Goal: Information Seeking & Learning: Learn about a topic

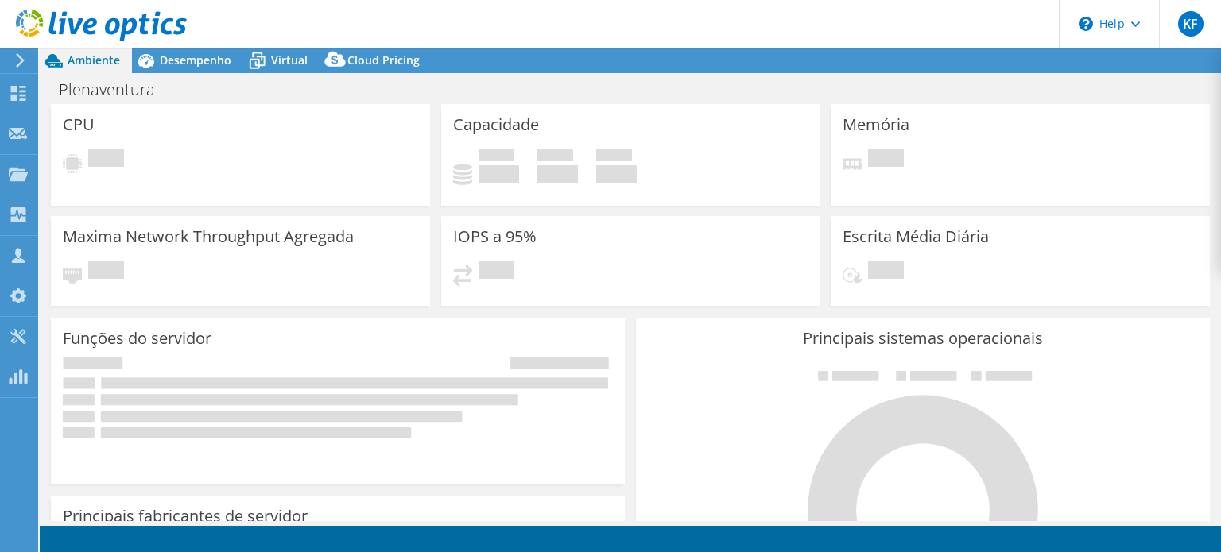
select select "USD"
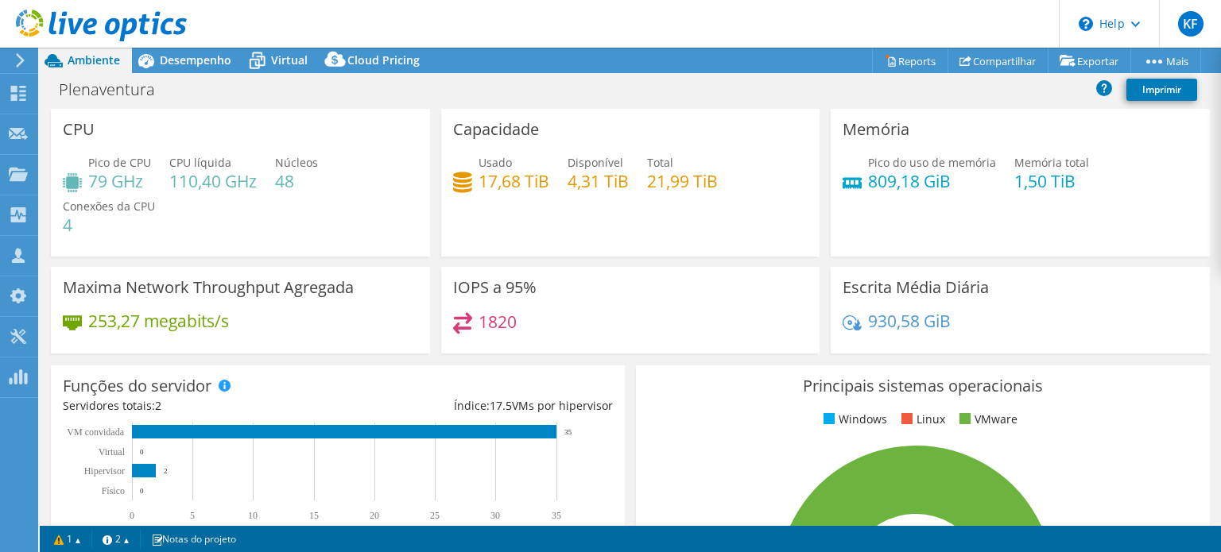
click at [91, 25] on use at bounding box center [101, 26] width 171 height 32
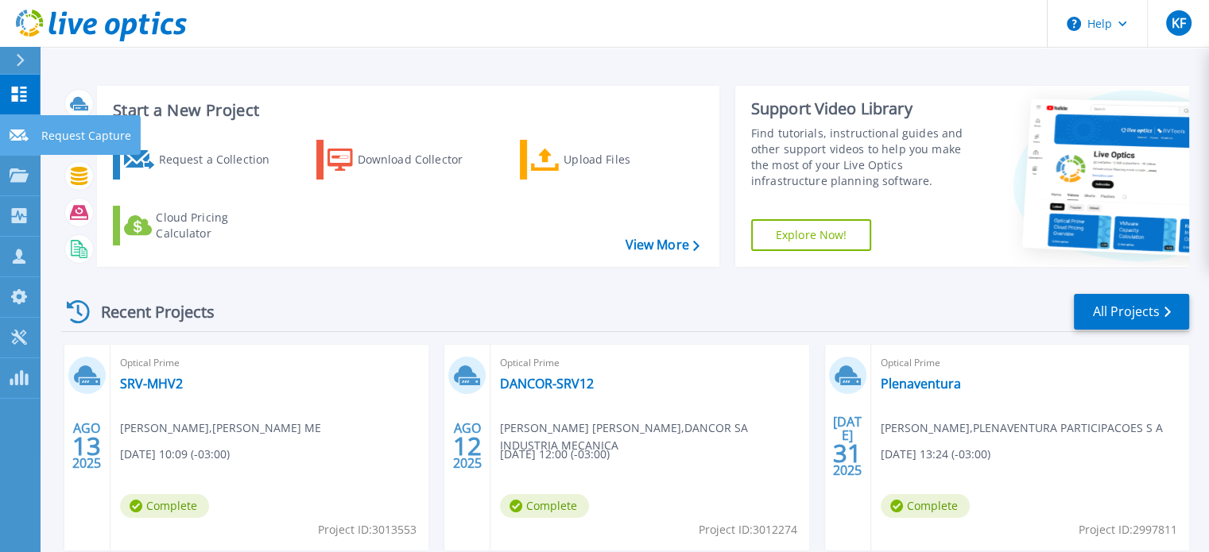
click at [19, 132] on icon at bounding box center [19, 136] width 19 height 12
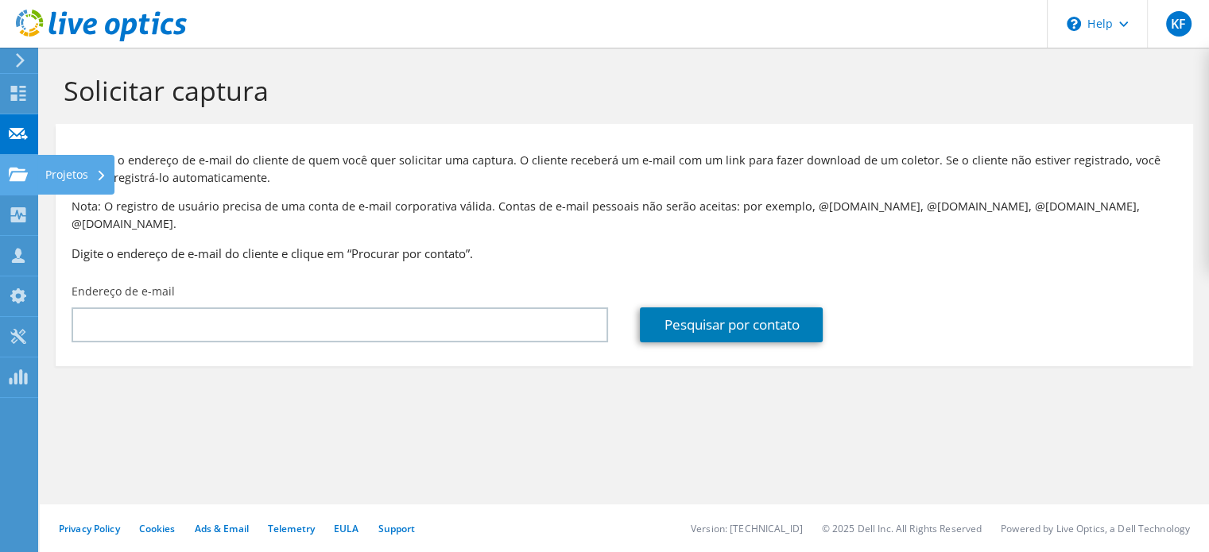
click at [11, 177] on use at bounding box center [18, 174] width 19 height 14
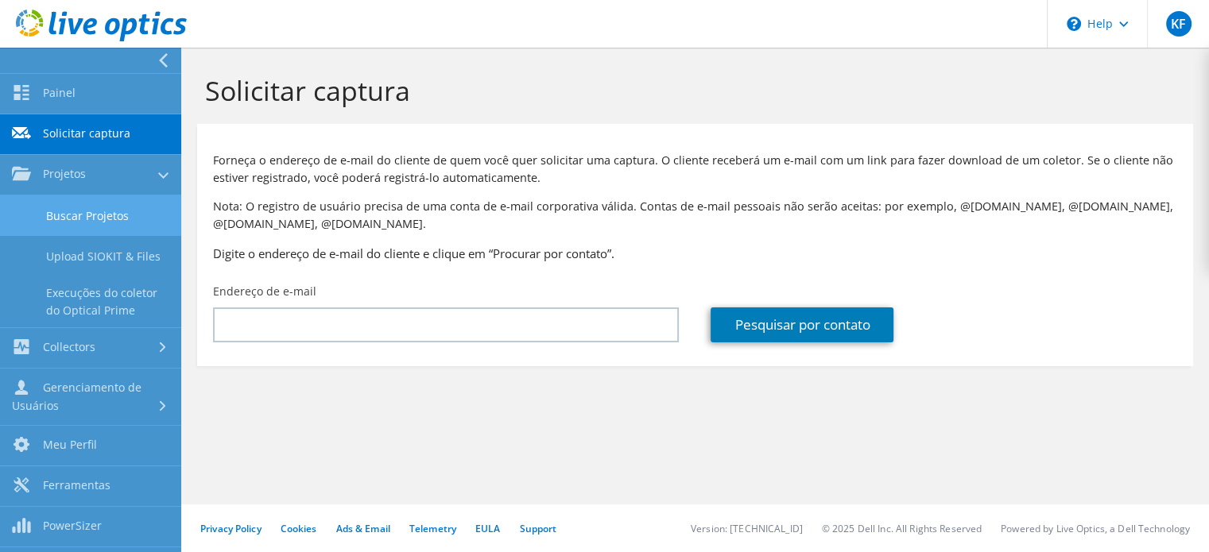
click at [29, 207] on link "Buscar Projetos" at bounding box center [90, 216] width 181 height 41
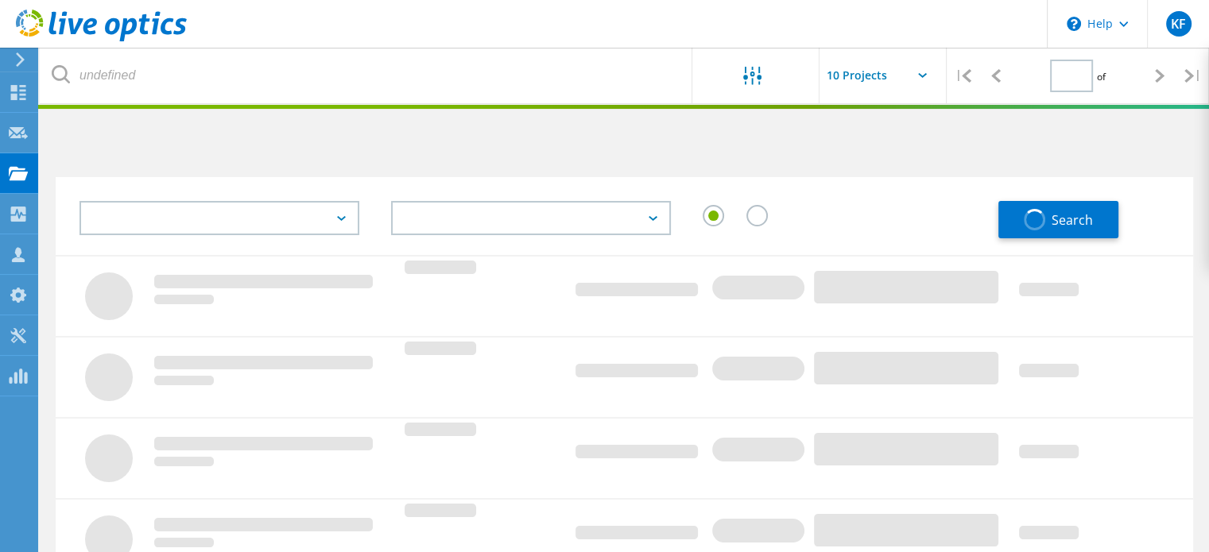
type input "1"
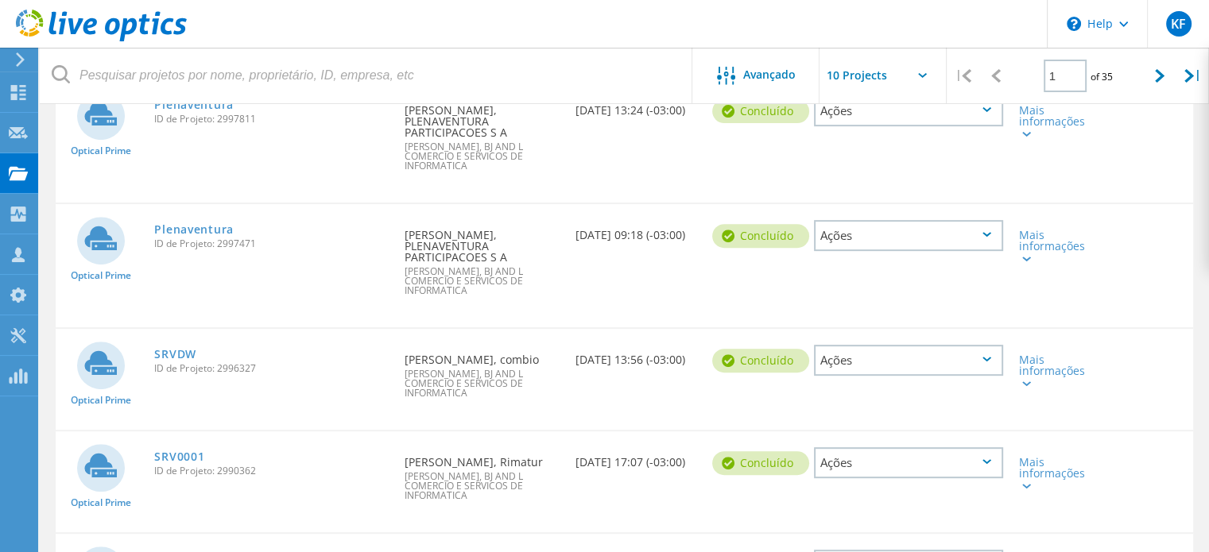
scroll to position [556, 0]
click at [198, 450] on link "SRV0001" at bounding box center [179, 455] width 50 height 11
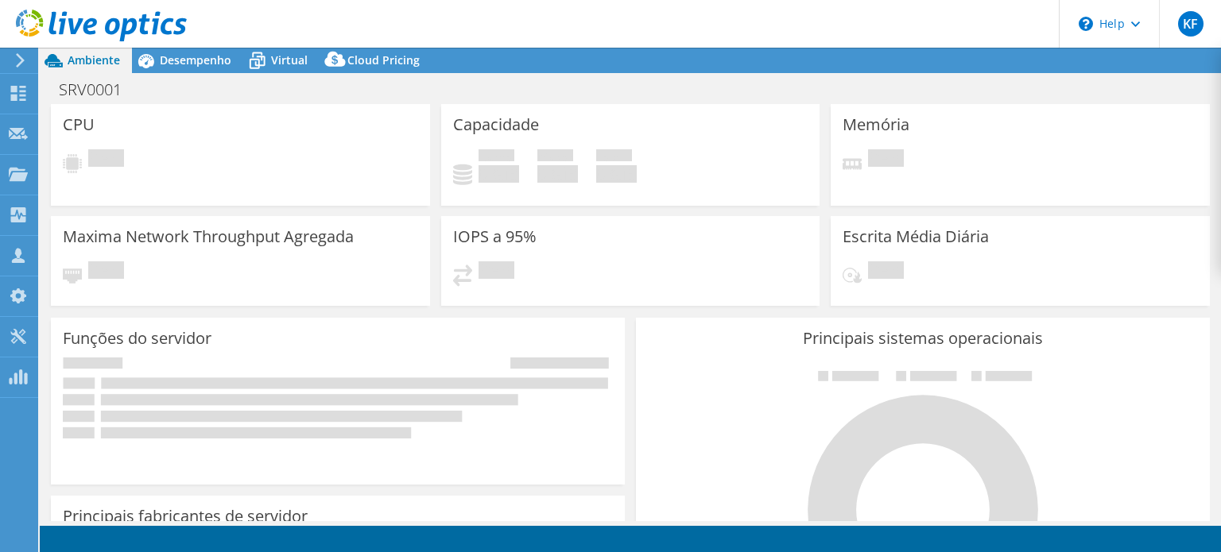
select select "USD"
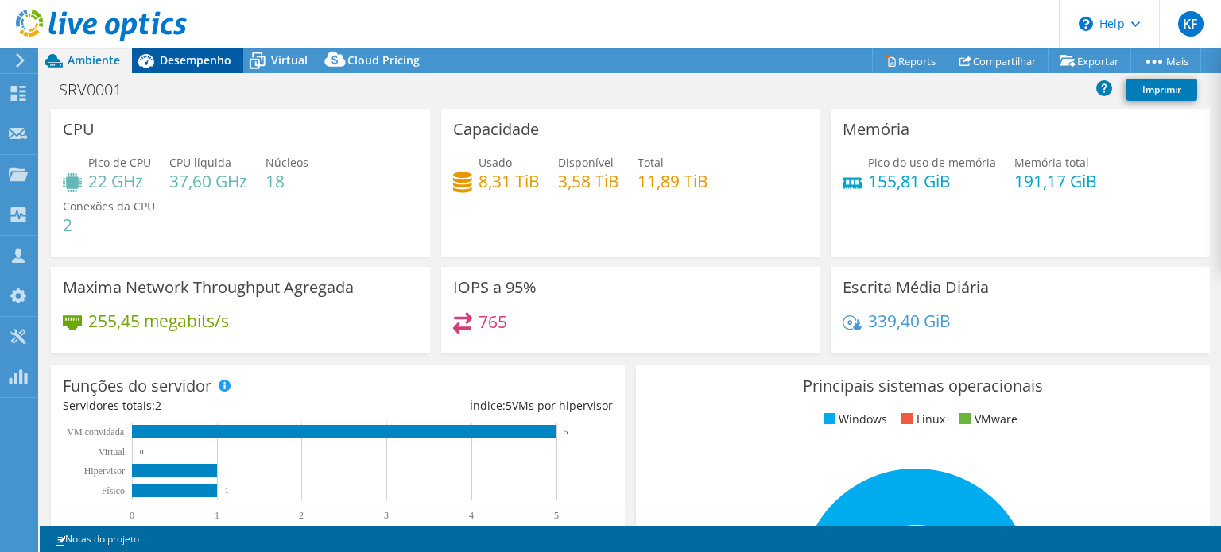
click at [185, 64] on span "Desempenho" at bounding box center [196, 59] width 72 height 15
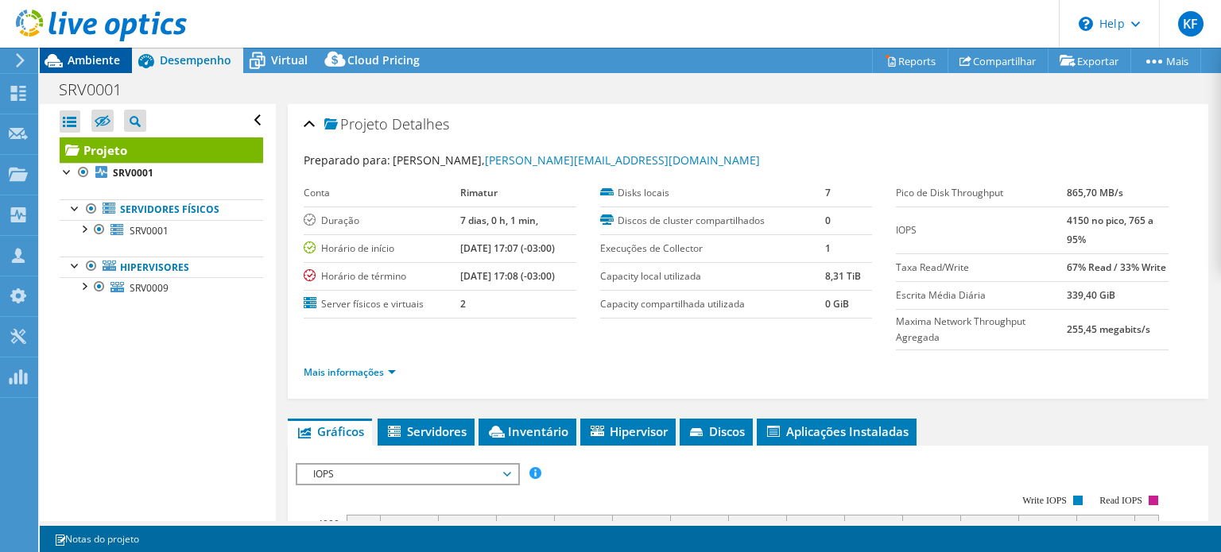
click at [98, 62] on span "Ambiente" at bounding box center [94, 59] width 52 height 15
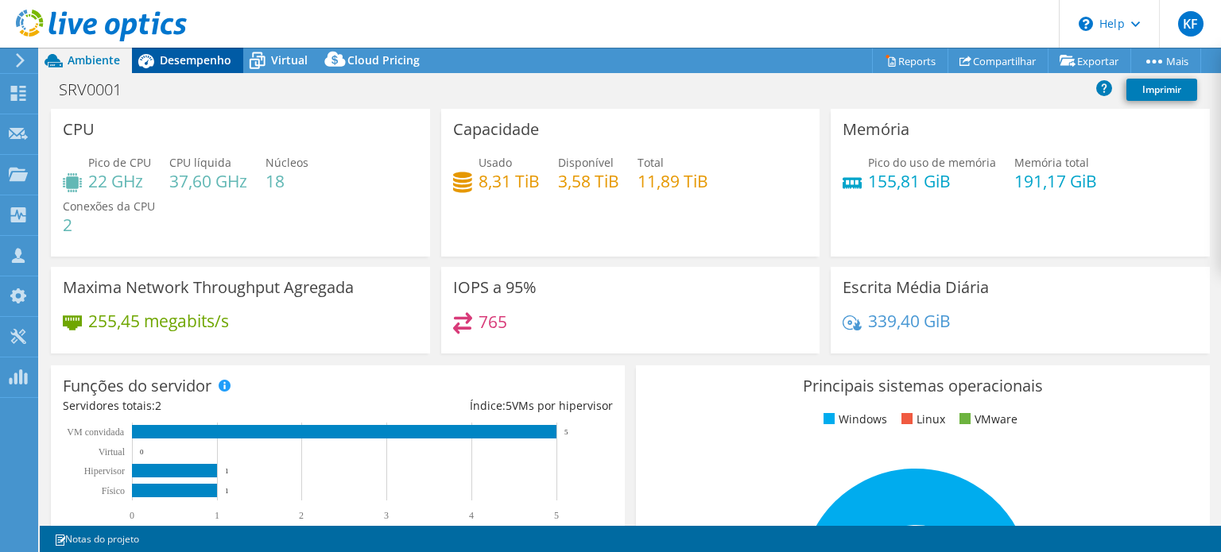
click at [183, 66] on span "Desempenho" at bounding box center [196, 59] width 72 height 15
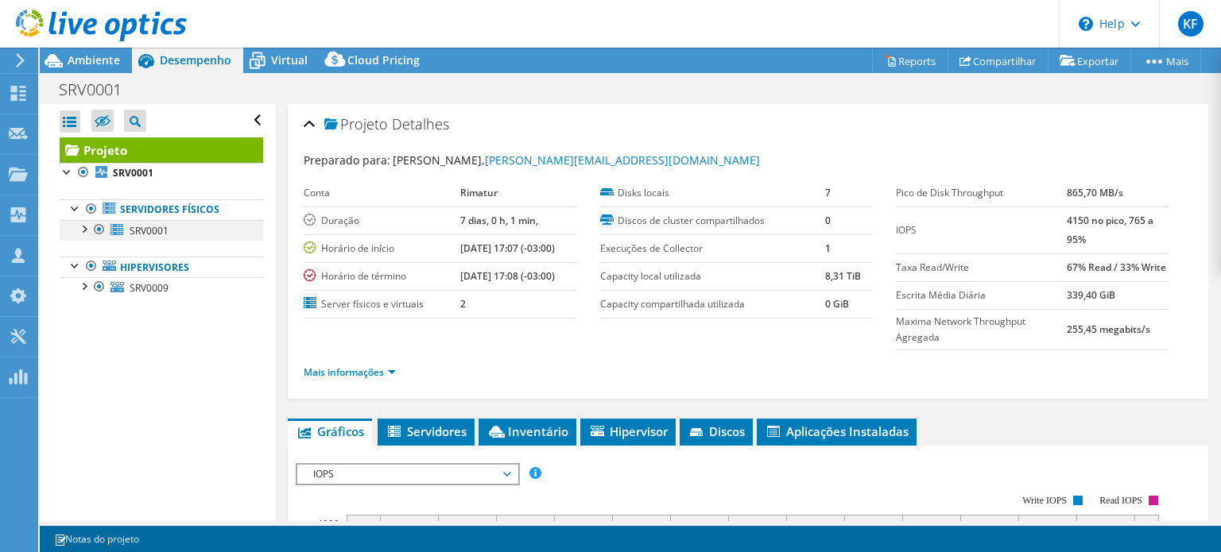
click at [83, 228] on div at bounding box center [84, 228] width 16 height 16
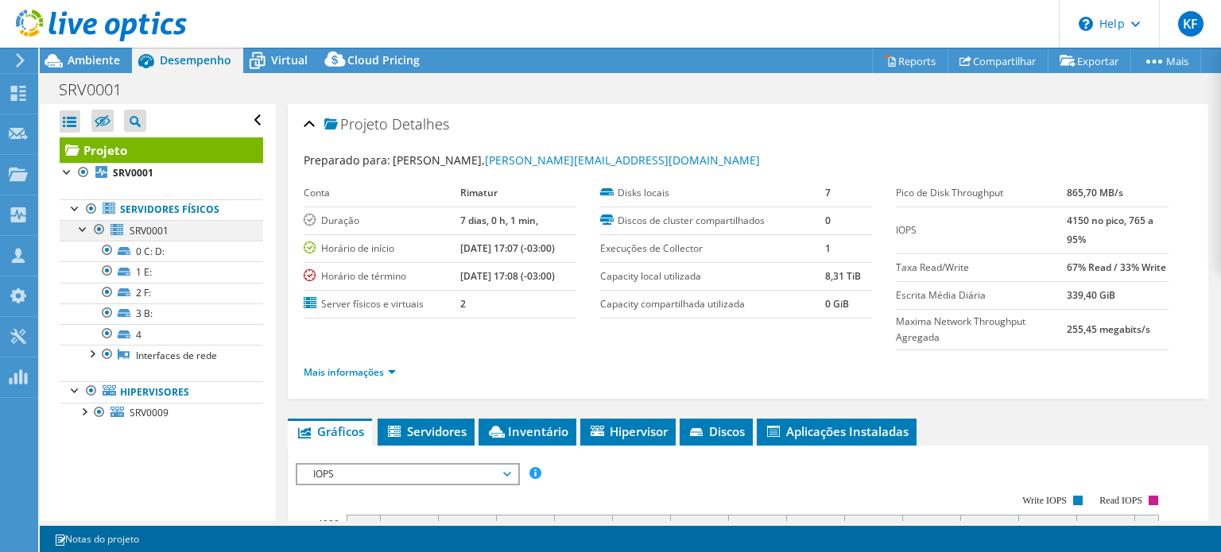
click at [83, 228] on div at bounding box center [84, 228] width 16 height 16
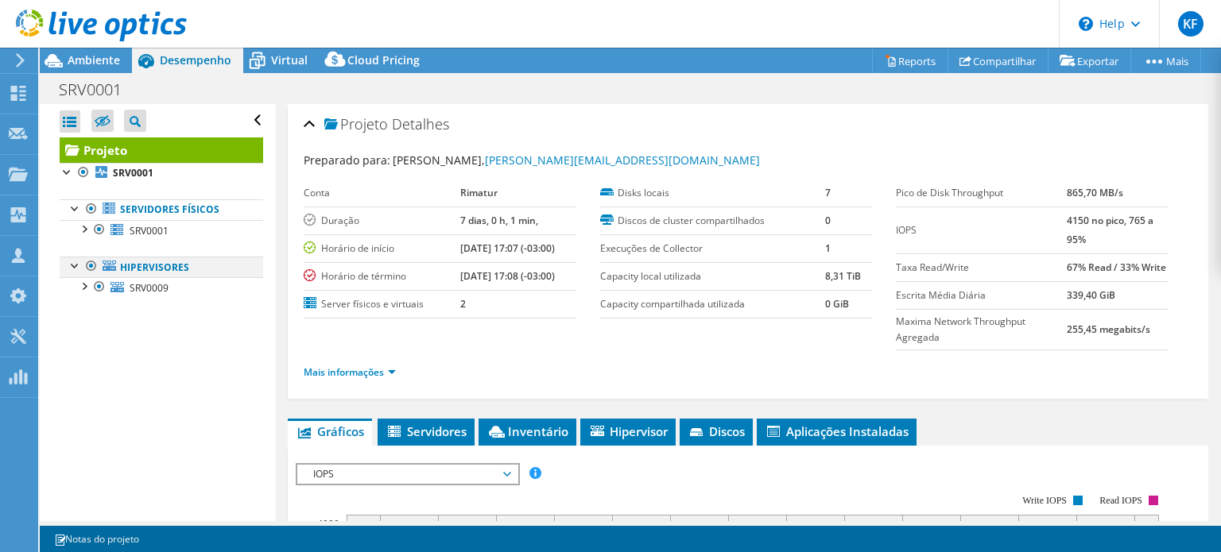
click at [73, 269] on div at bounding box center [76, 265] width 16 height 16
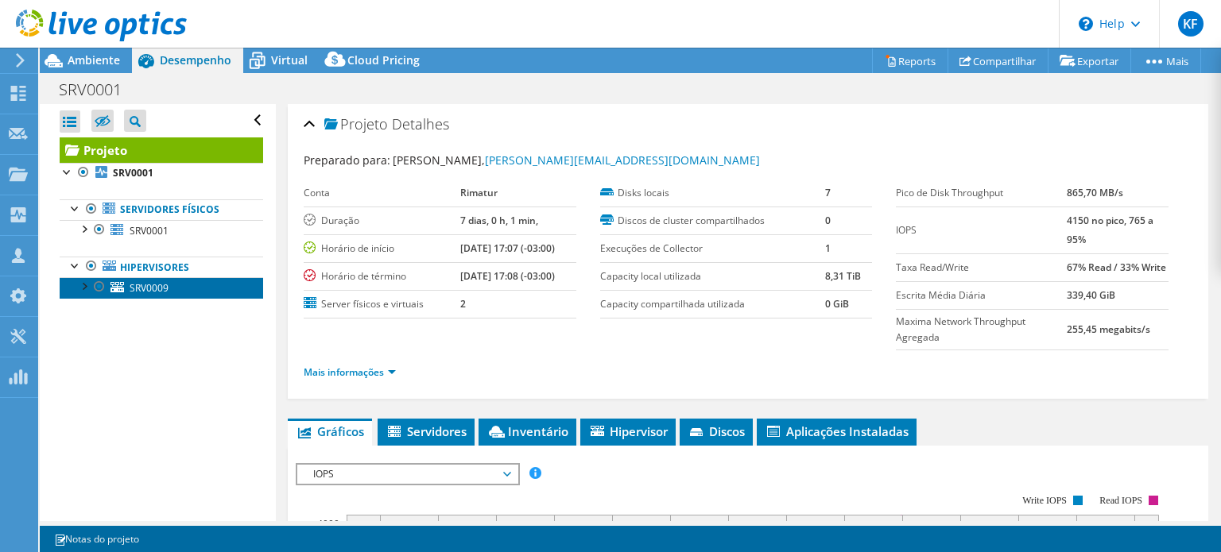
click at [114, 285] on icon at bounding box center [117, 287] width 14 height 10
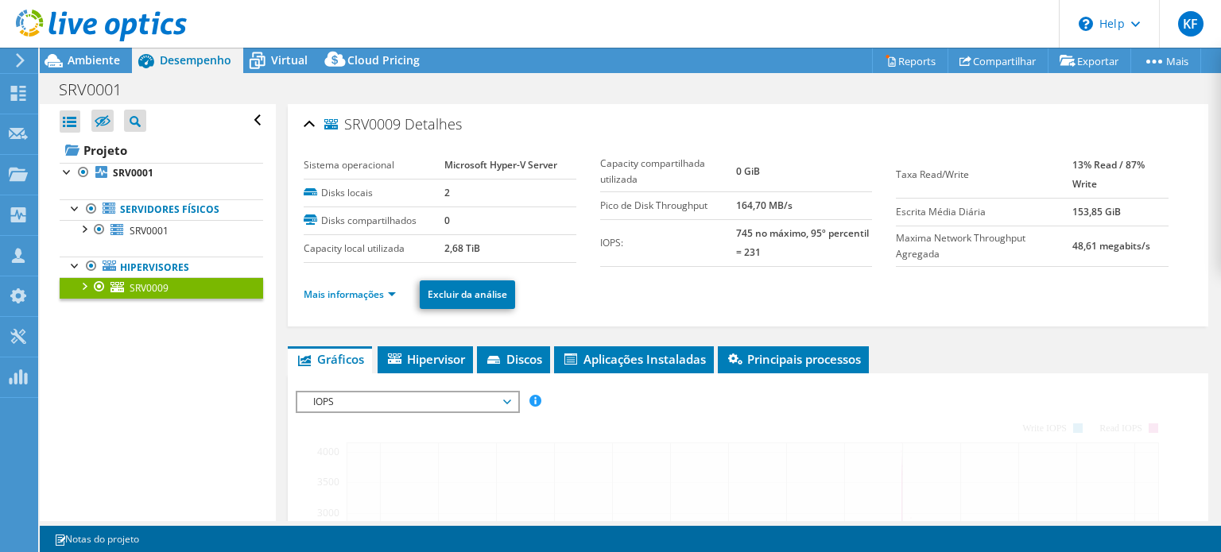
click at [84, 281] on div at bounding box center [84, 285] width 16 height 16
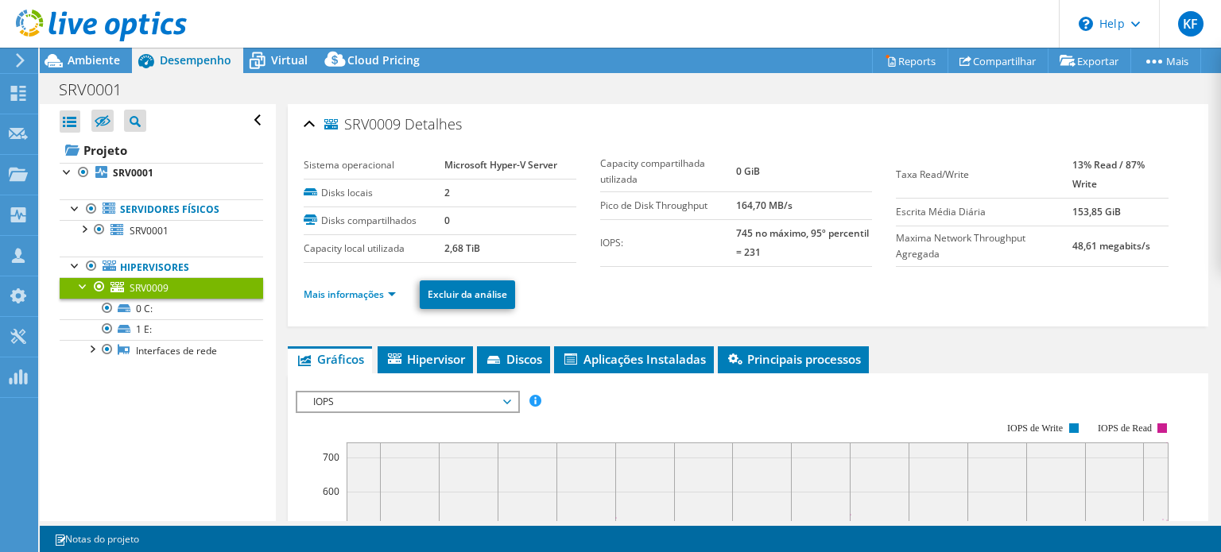
click at [83, 277] on div at bounding box center [84, 285] width 16 height 16
click at [831, 352] on span "Principais processos" at bounding box center [793, 359] width 135 height 16
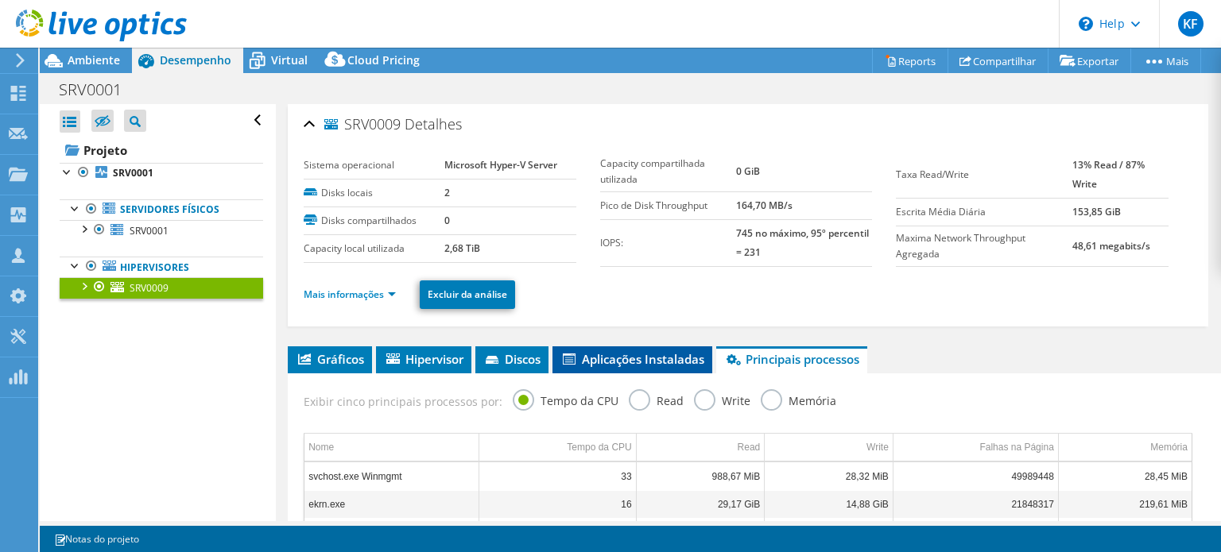
click at [652, 354] on span "Aplicações Instaladas" at bounding box center [632, 359] width 144 height 16
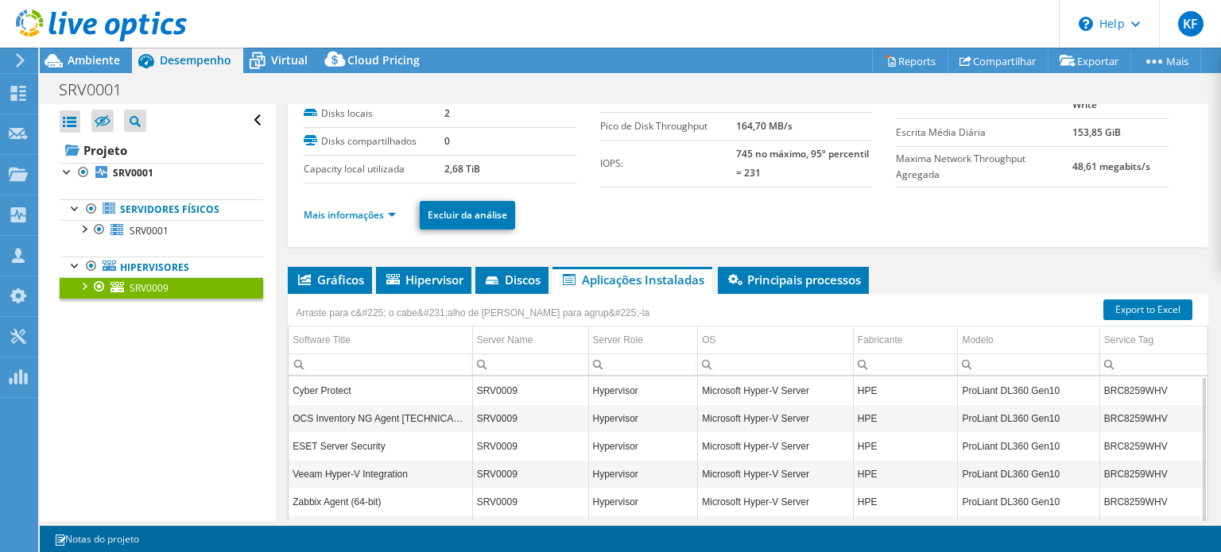
scroll to position [248, 0]
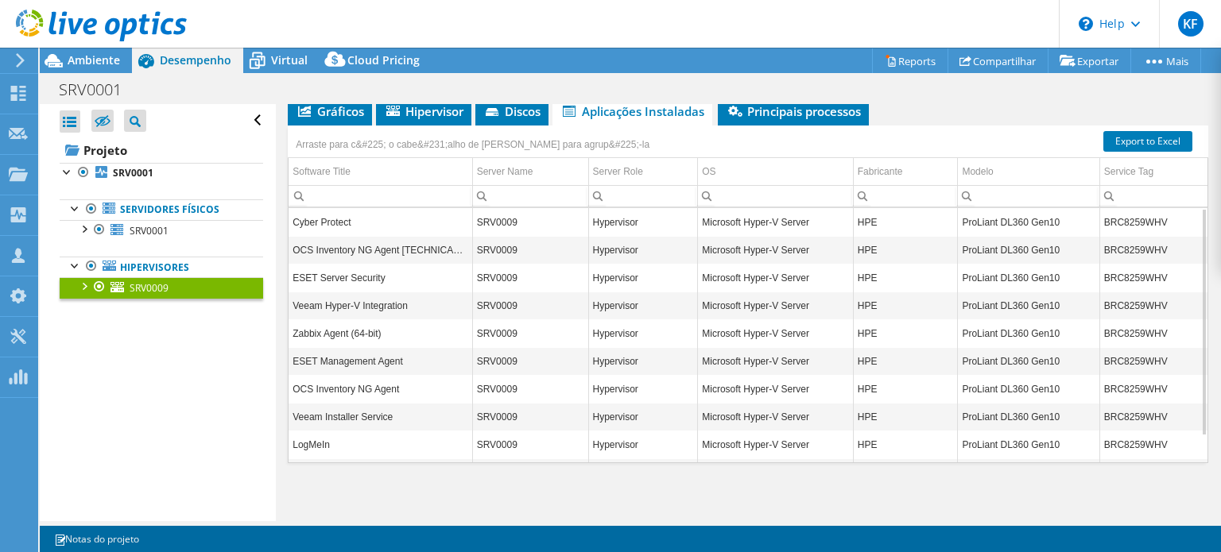
click at [1147, 221] on td "BRC8259WHV" at bounding box center [1153, 222] width 108 height 28
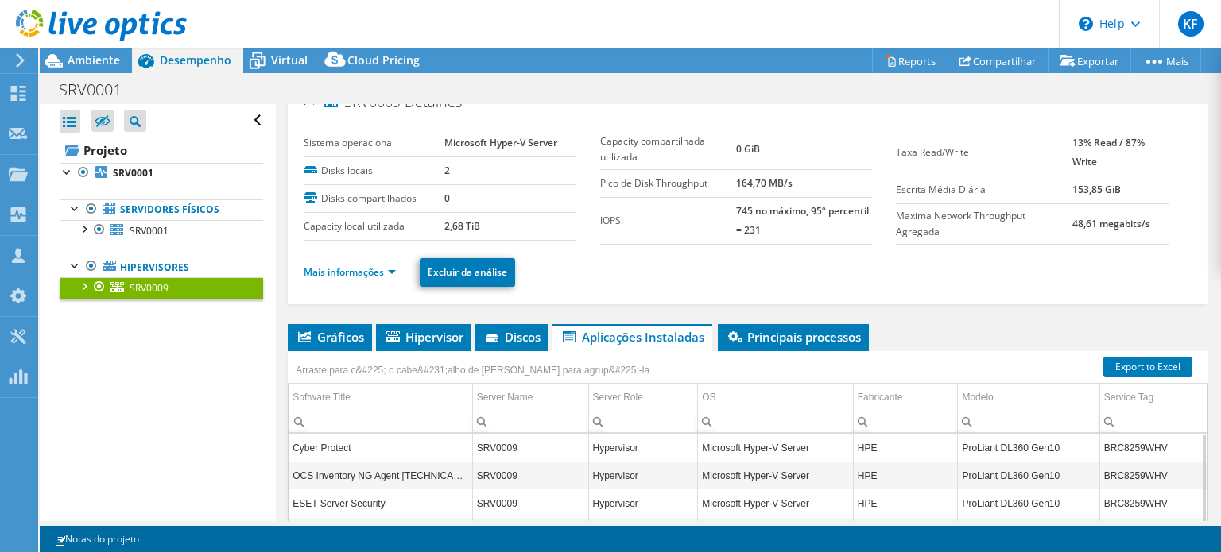
scroll to position [0, 0]
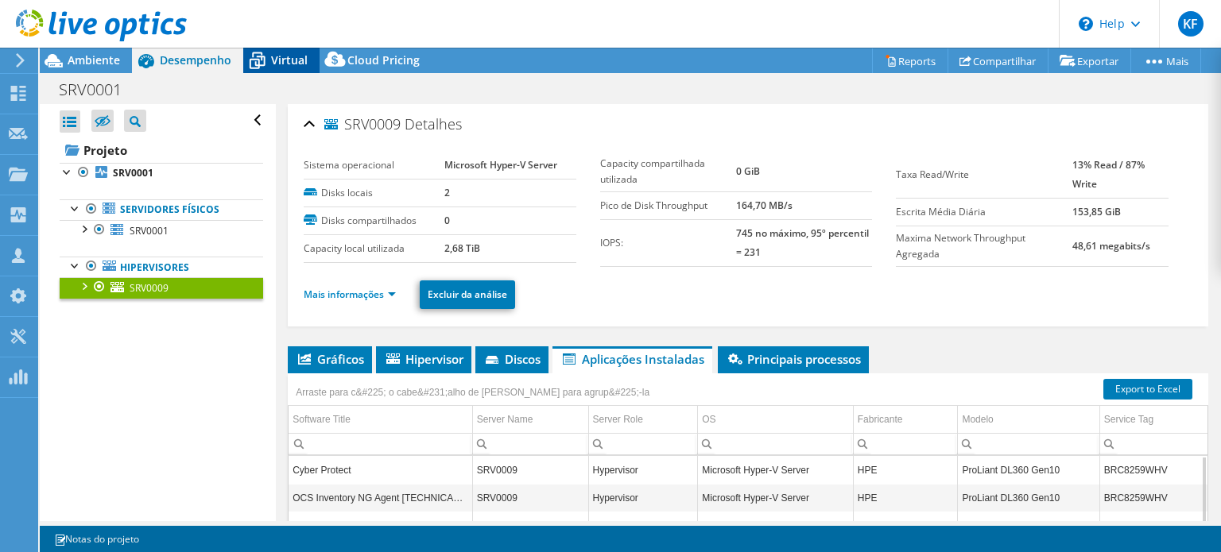
click at [261, 66] on icon at bounding box center [257, 61] width 28 height 28
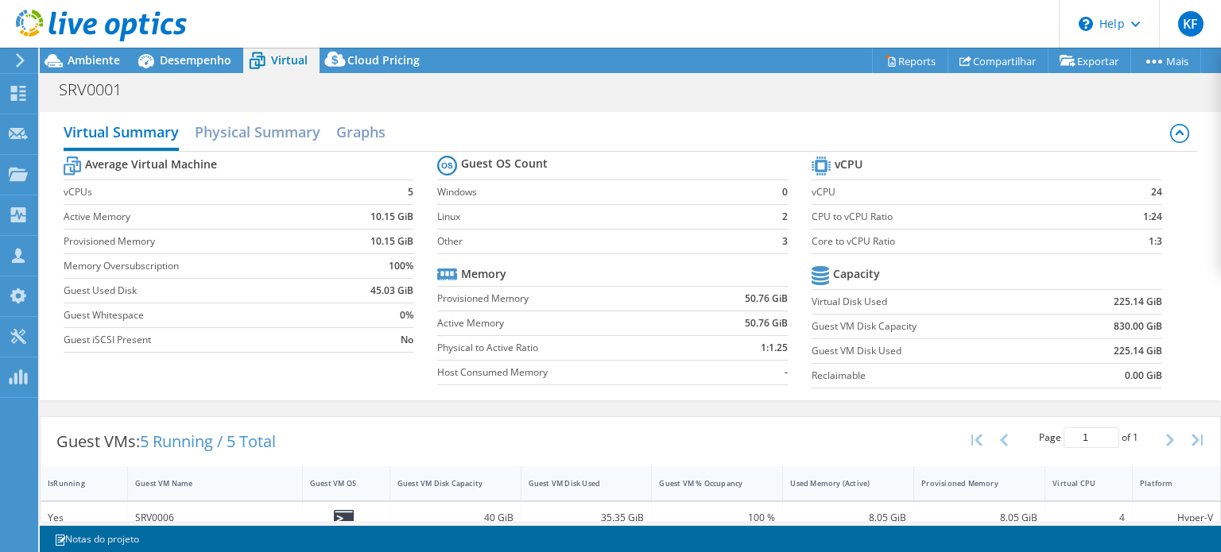
scroll to position [248, 0]
click at [105, 63] on span "Ambiente" at bounding box center [94, 59] width 52 height 15
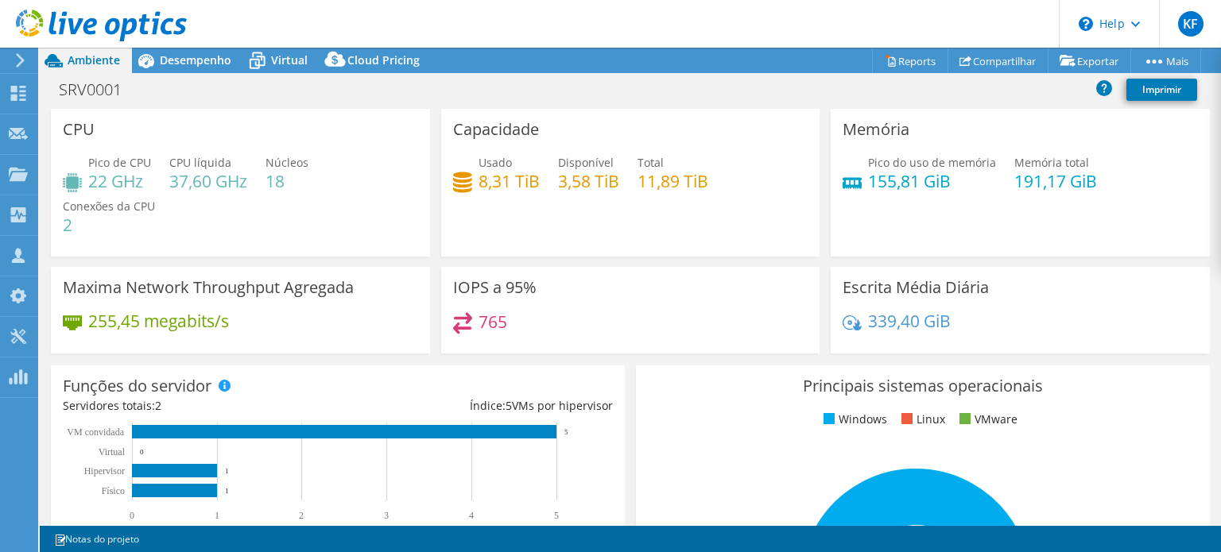
click at [665, 138] on div "Capacidade Usado 8,31 TiB Disponível 3,58 TiB Total 11,89 TiB" at bounding box center [630, 183] width 379 height 148
click at [665, 153] on div "Capacidade Usado 8,31 TiB Disponível 3,58 TiB Total 11,89 TiB" at bounding box center [630, 183] width 379 height 148
click at [656, 154] on div "Total 11,89 TiB" at bounding box center [672, 172] width 71 height 36
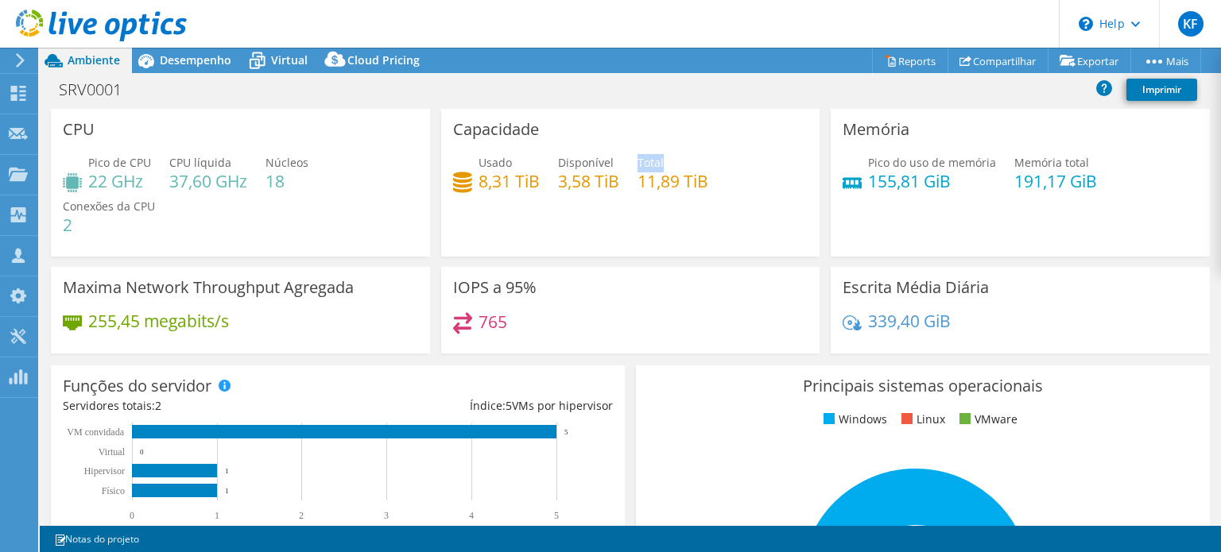
click at [655, 157] on span "Total" at bounding box center [650, 162] width 26 height 15
click at [680, 161] on div "Total 11,89 TiB" at bounding box center [672, 172] width 71 height 36
drag, startPoint x: 671, startPoint y: 163, endPoint x: 482, endPoint y: 199, distance: 191.9
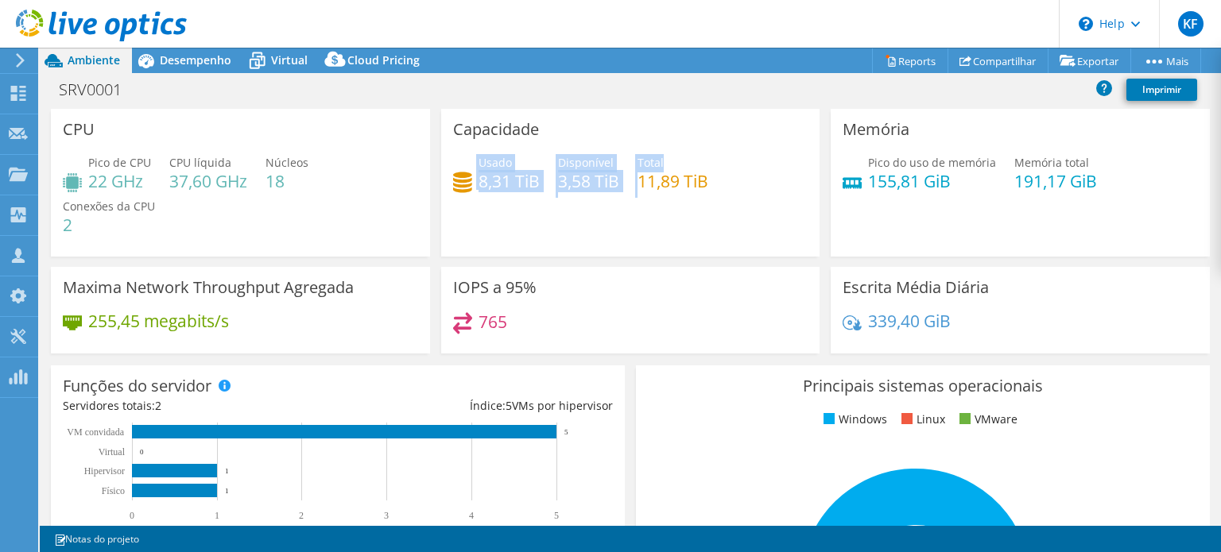
click at [469, 165] on div "Usado 8,31 TiB Disponível 3,58 TiB Total 11,89 TiB" at bounding box center [630, 180] width 355 height 52
click at [487, 200] on div "Usado 8,31 TiB Disponível 3,58 TiB Total 11,89 TiB" at bounding box center [630, 180] width 355 height 52
click at [715, 192] on div "Usado 8,31 TiB Disponível 3,58 TiB Total 11,89 TiB" at bounding box center [630, 180] width 355 height 52
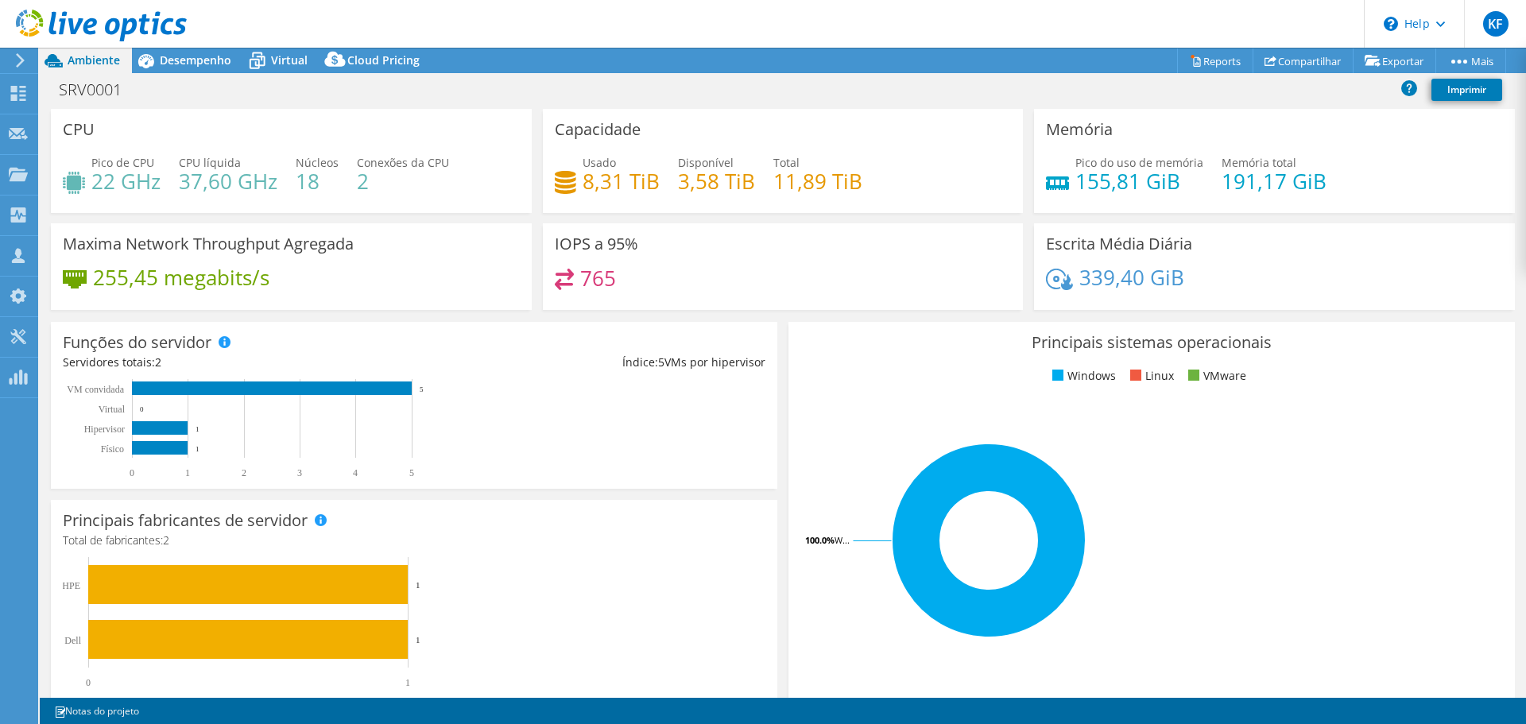
scroll to position [75, 0]
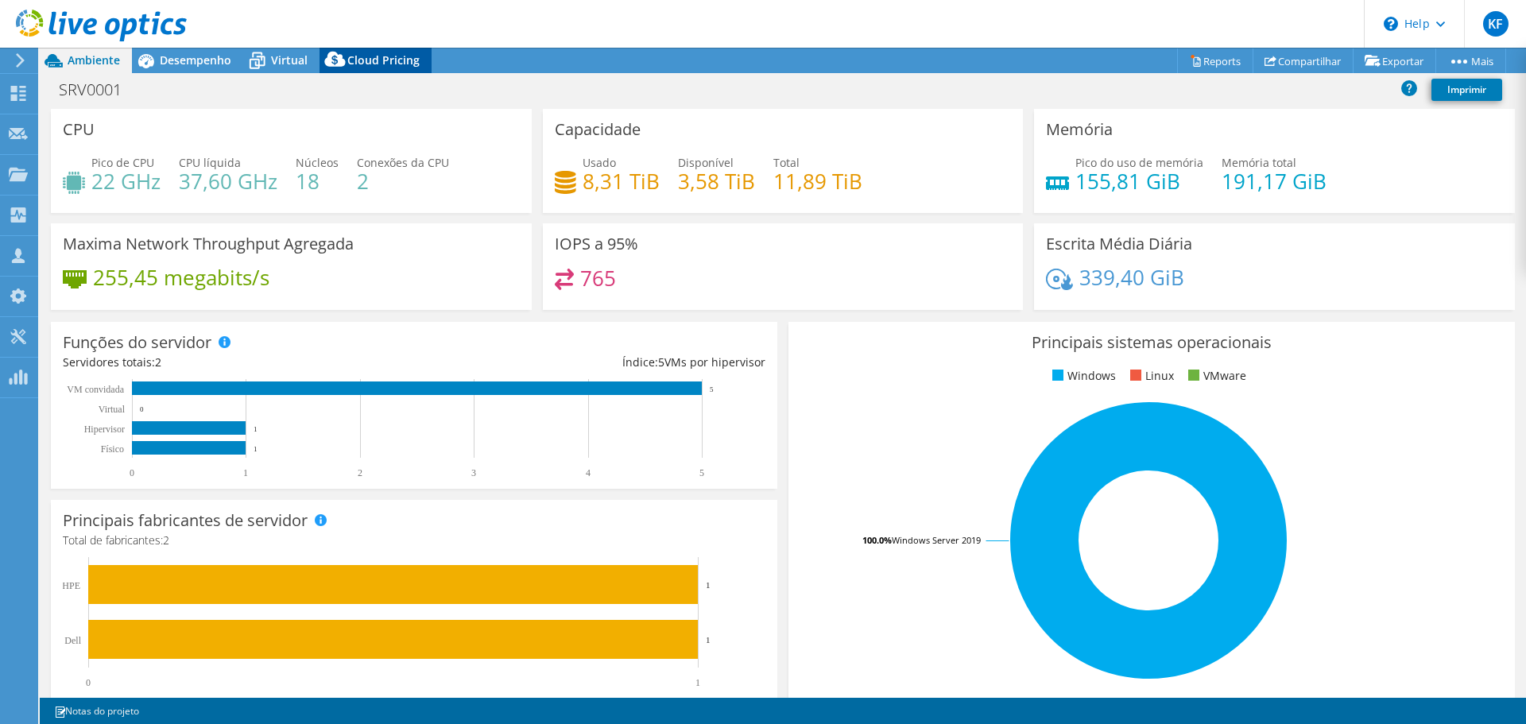
click at [383, 63] on span "Cloud Pricing" at bounding box center [383, 59] width 72 height 15
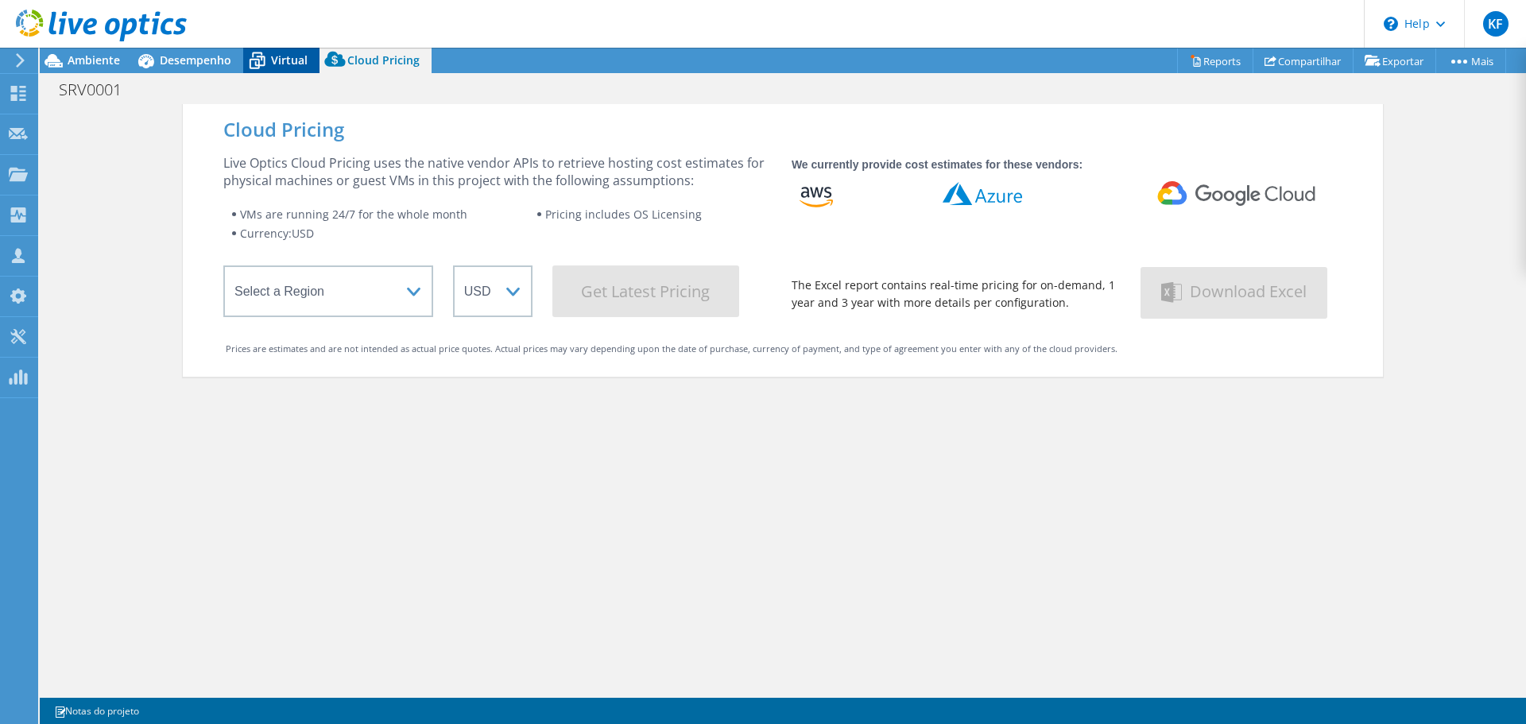
click at [261, 57] on icon at bounding box center [258, 62] width 16 height 13
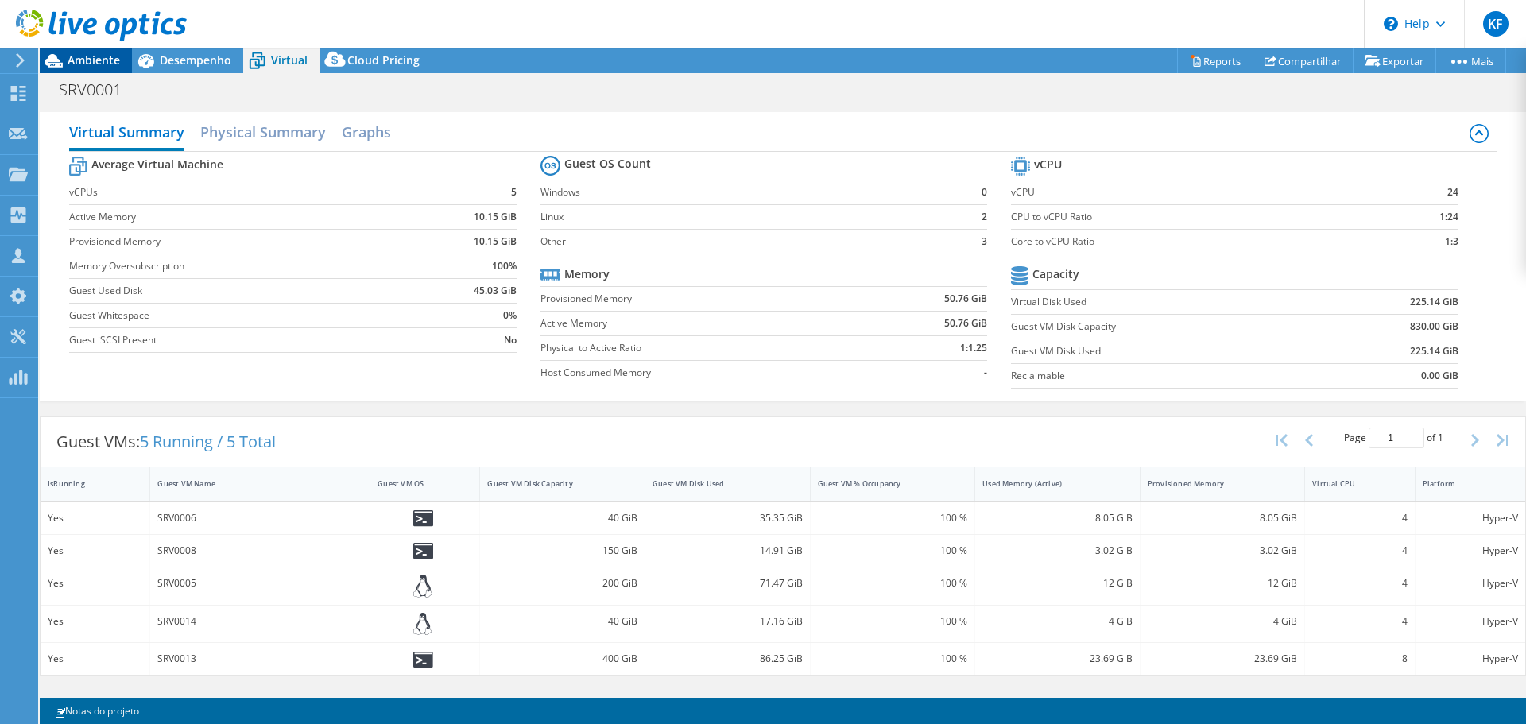
click at [119, 68] on div "Ambiente" at bounding box center [86, 60] width 92 height 25
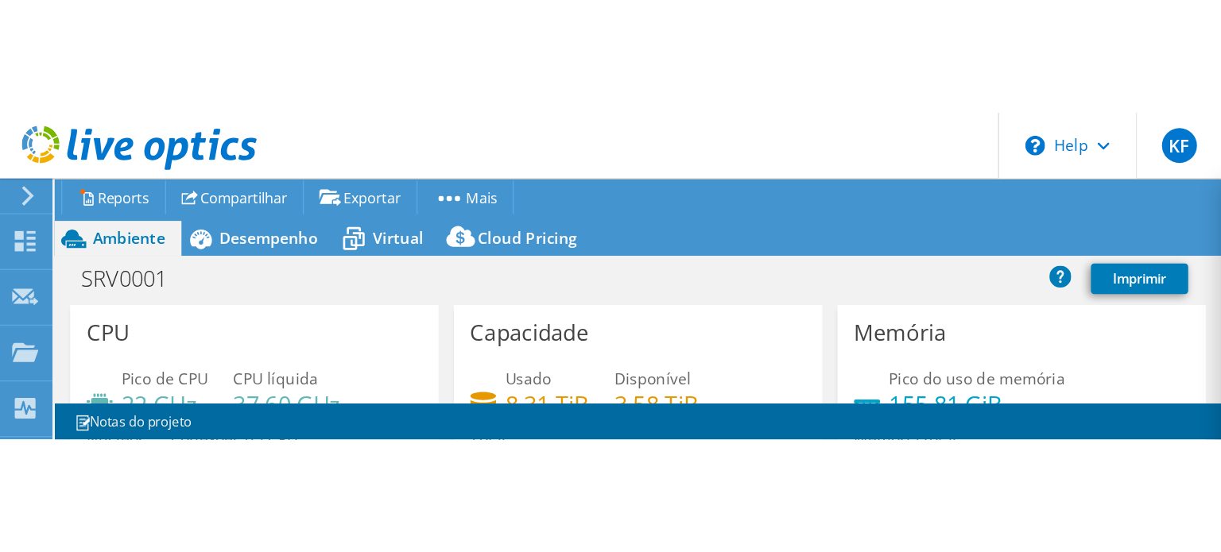
scroll to position [76, 0]
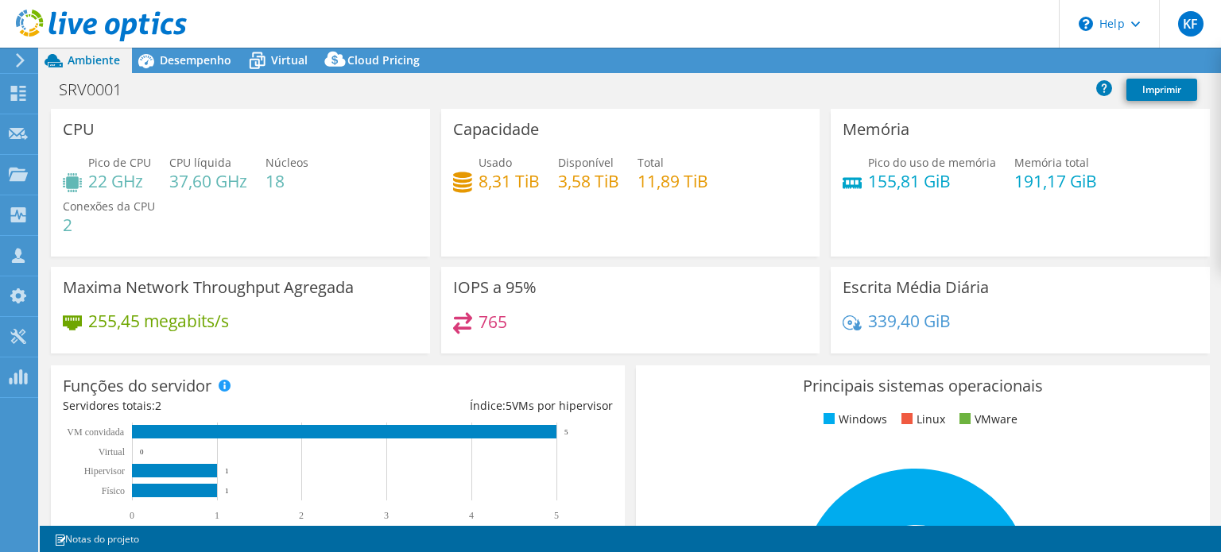
select select "USD"
